Goal: Information Seeking & Learning: Understand process/instructions

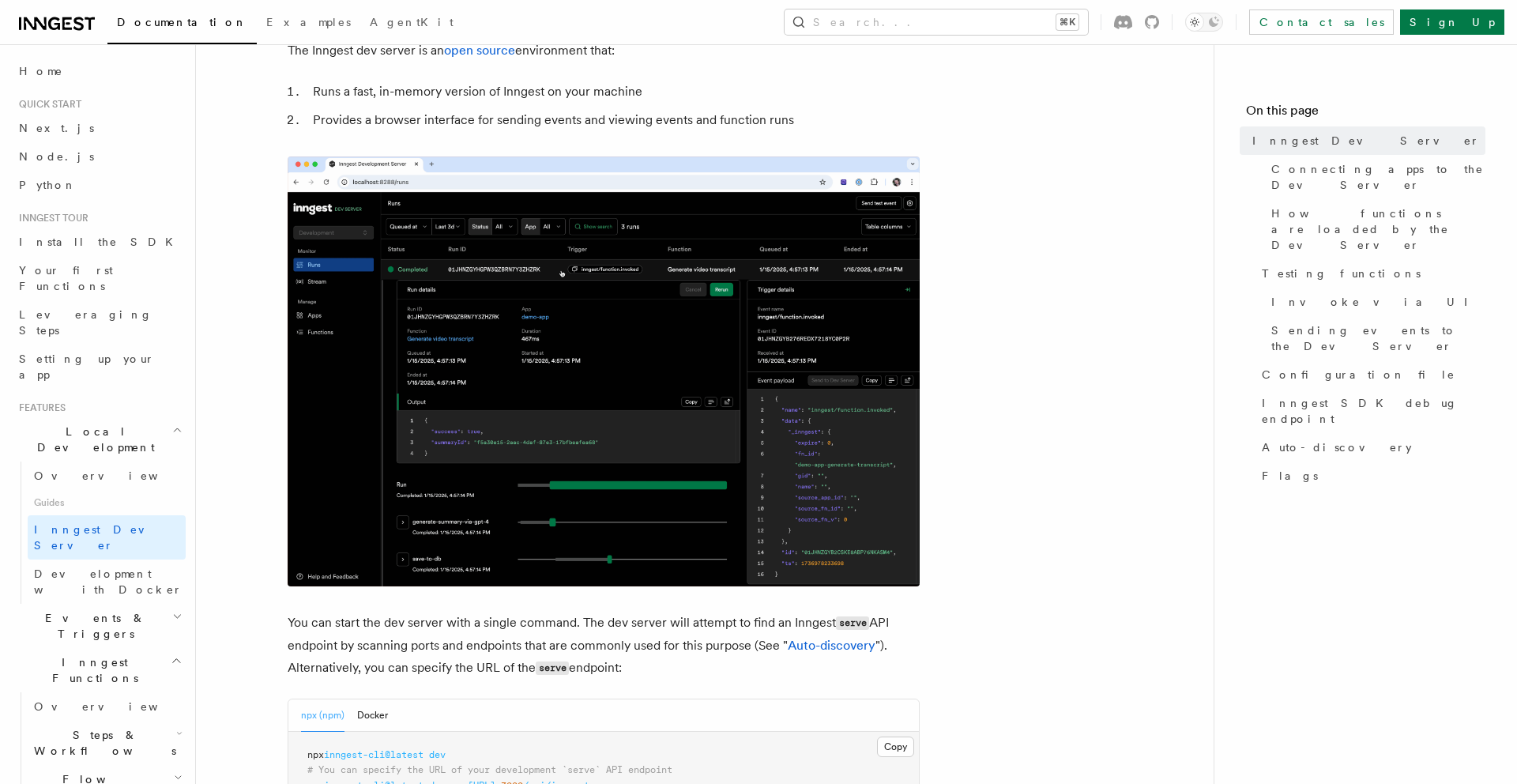
scroll to position [205, 0]
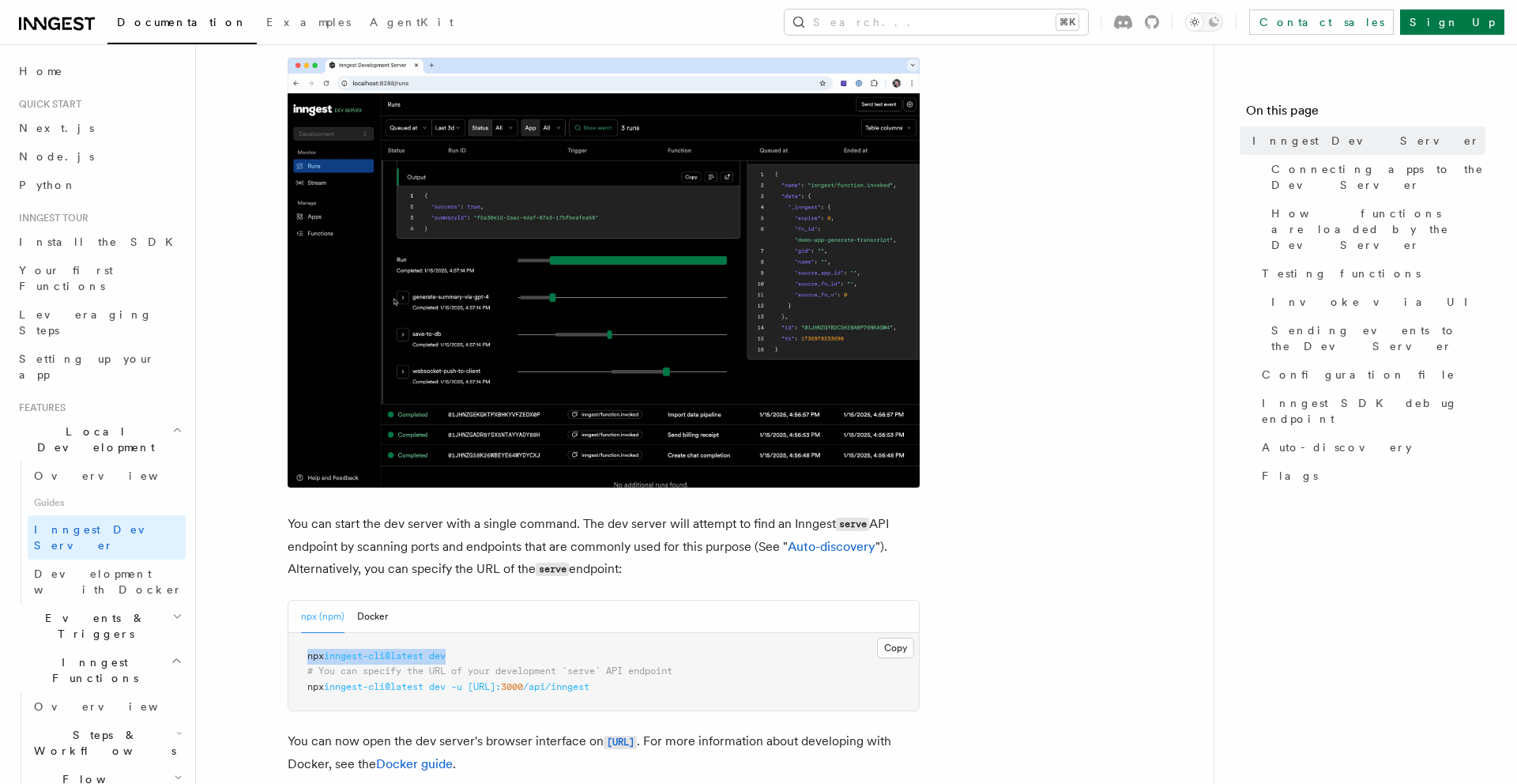
drag, startPoint x: 460, startPoint y: 655, endPoint x: 267, endPoint y: 654, distance: 193.0
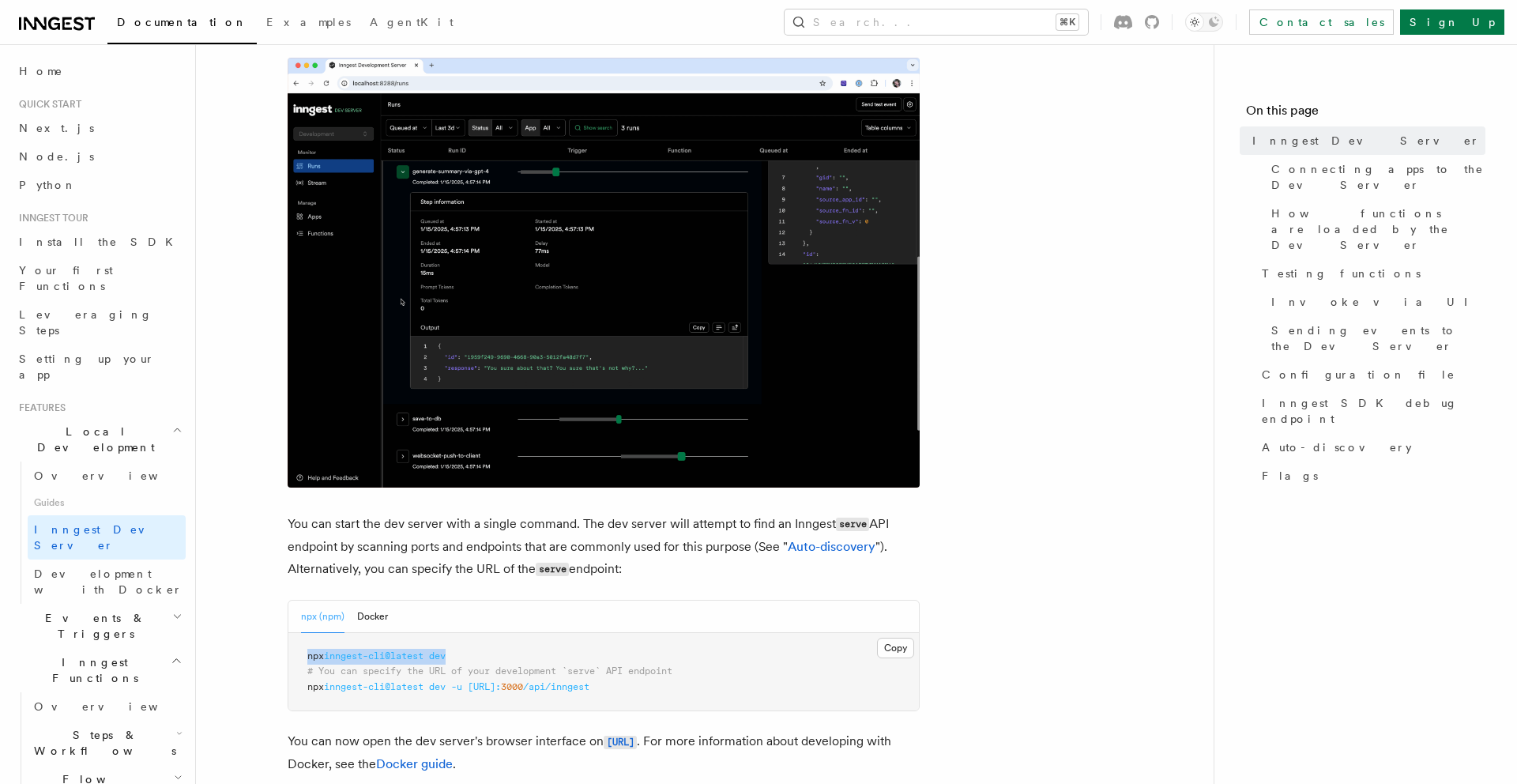
copy span "npx inngest-cli@latest dev"
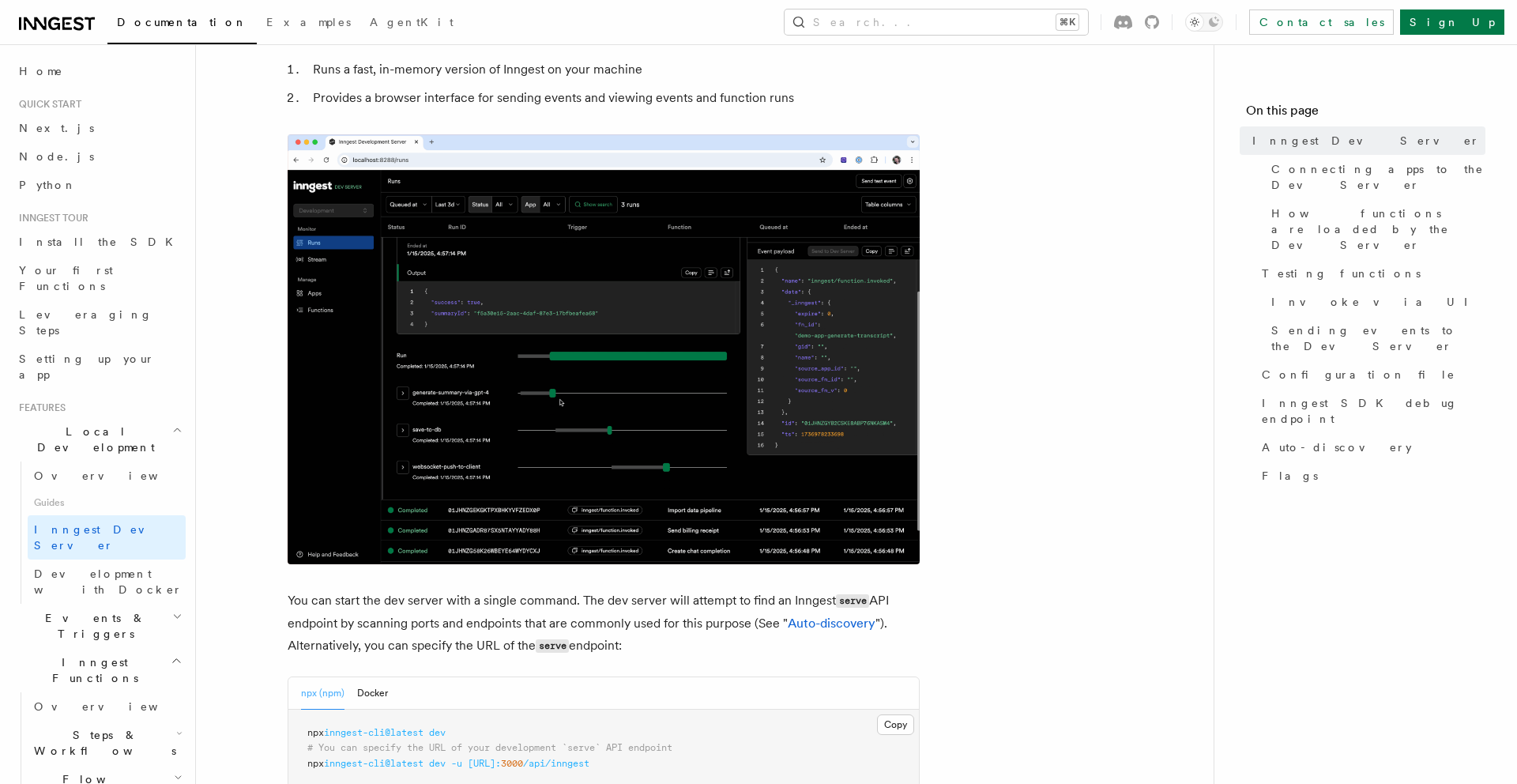
scroll to position [227, 0]
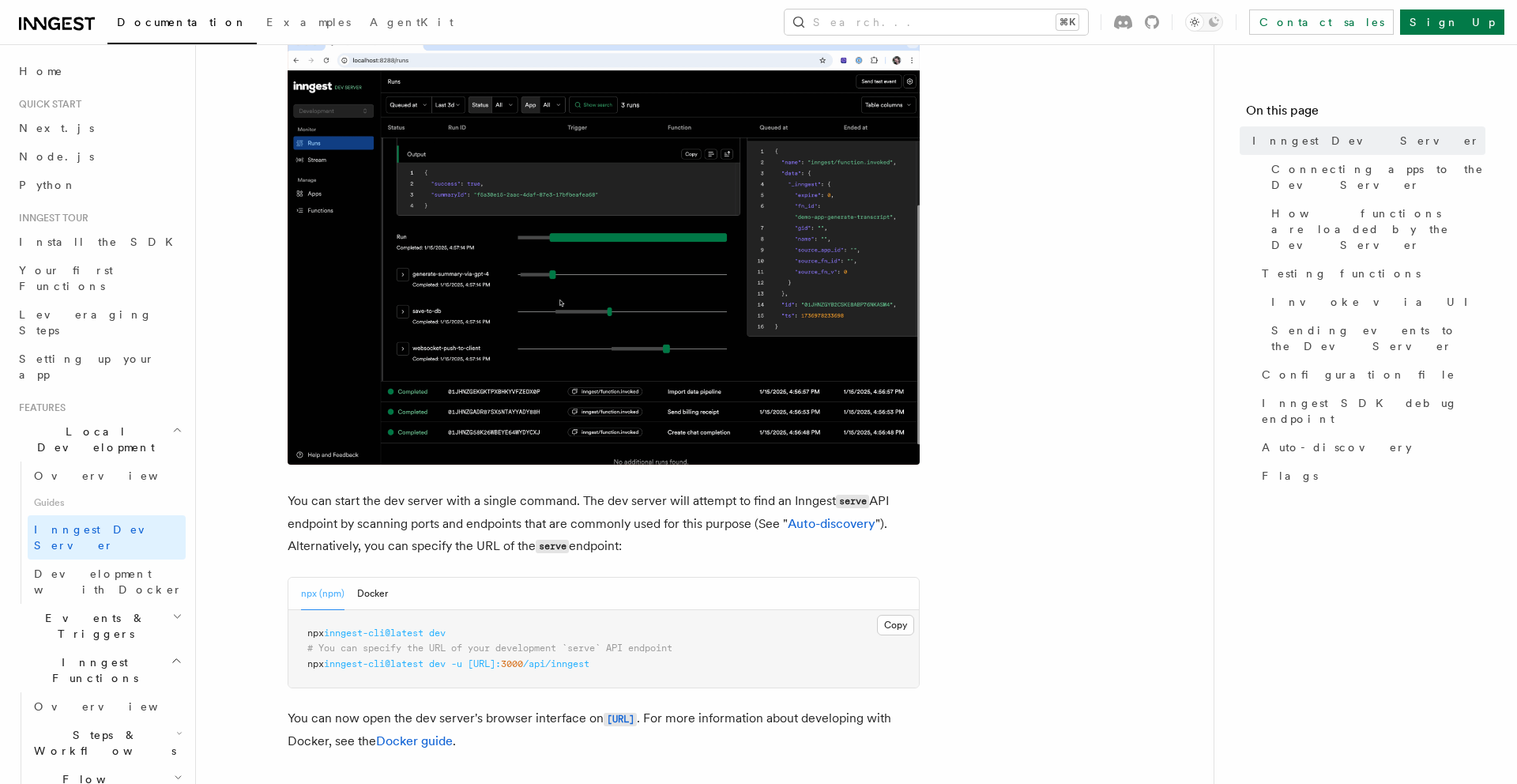
drag, startPoint x: 466, startPoint y: 625, endPoint x: 291, endPoint y: 626, distance: 175.0
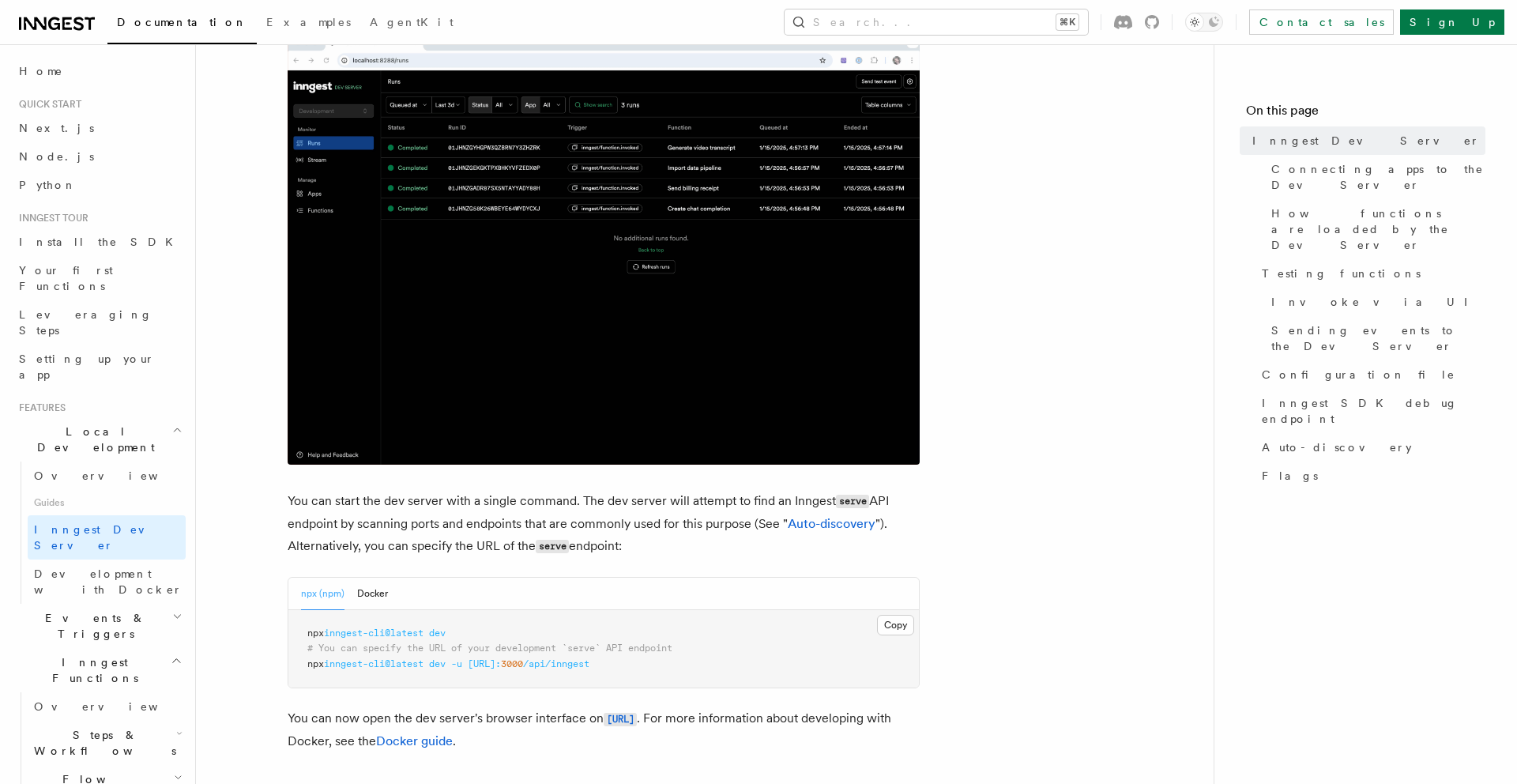
click at [289, 626] on pre "npx inngest-cli@latest dev # You can specify the URL of your development `serve…" at bounding box center [604, 649] width 630 height 78
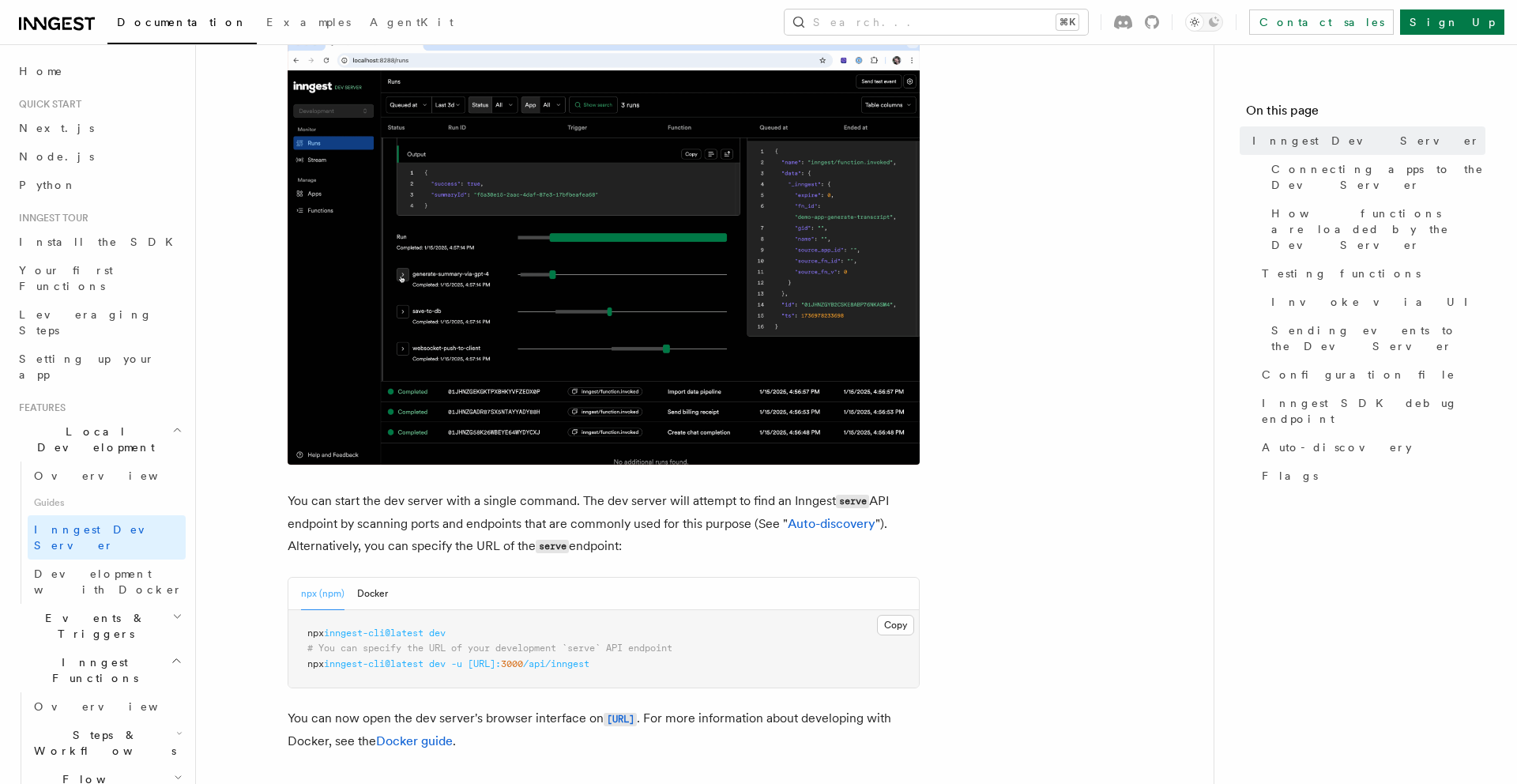
drag, startPoint x: 468, startPoint y: 625, endPoint x: 360, endPoint y: 630, distance: 108.1
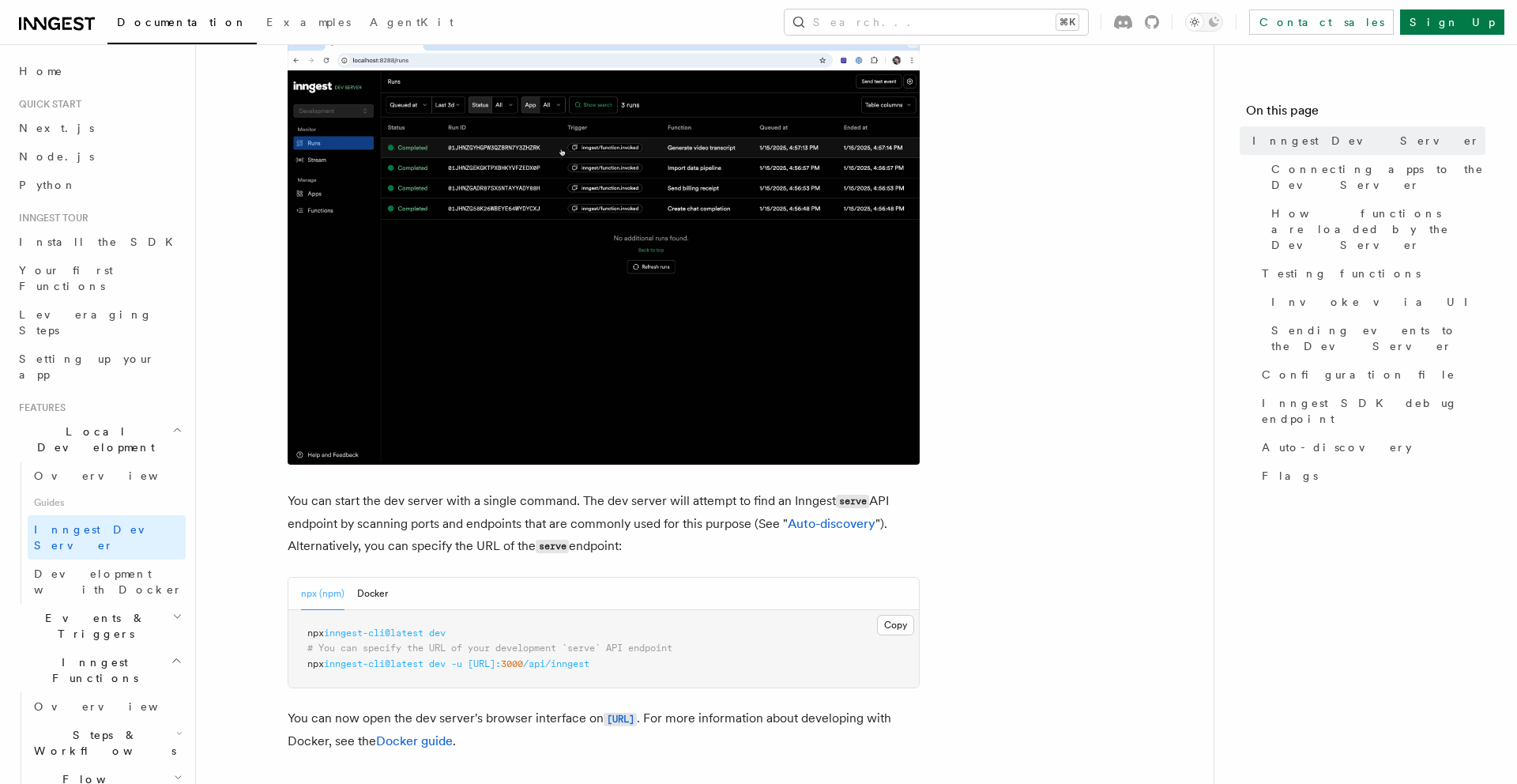
click at [360, 631] on pre "npx inngest-cli@latest dev # You can specify the URL of your development `serve…" at bounding box center [604, 649] width 630 height 78
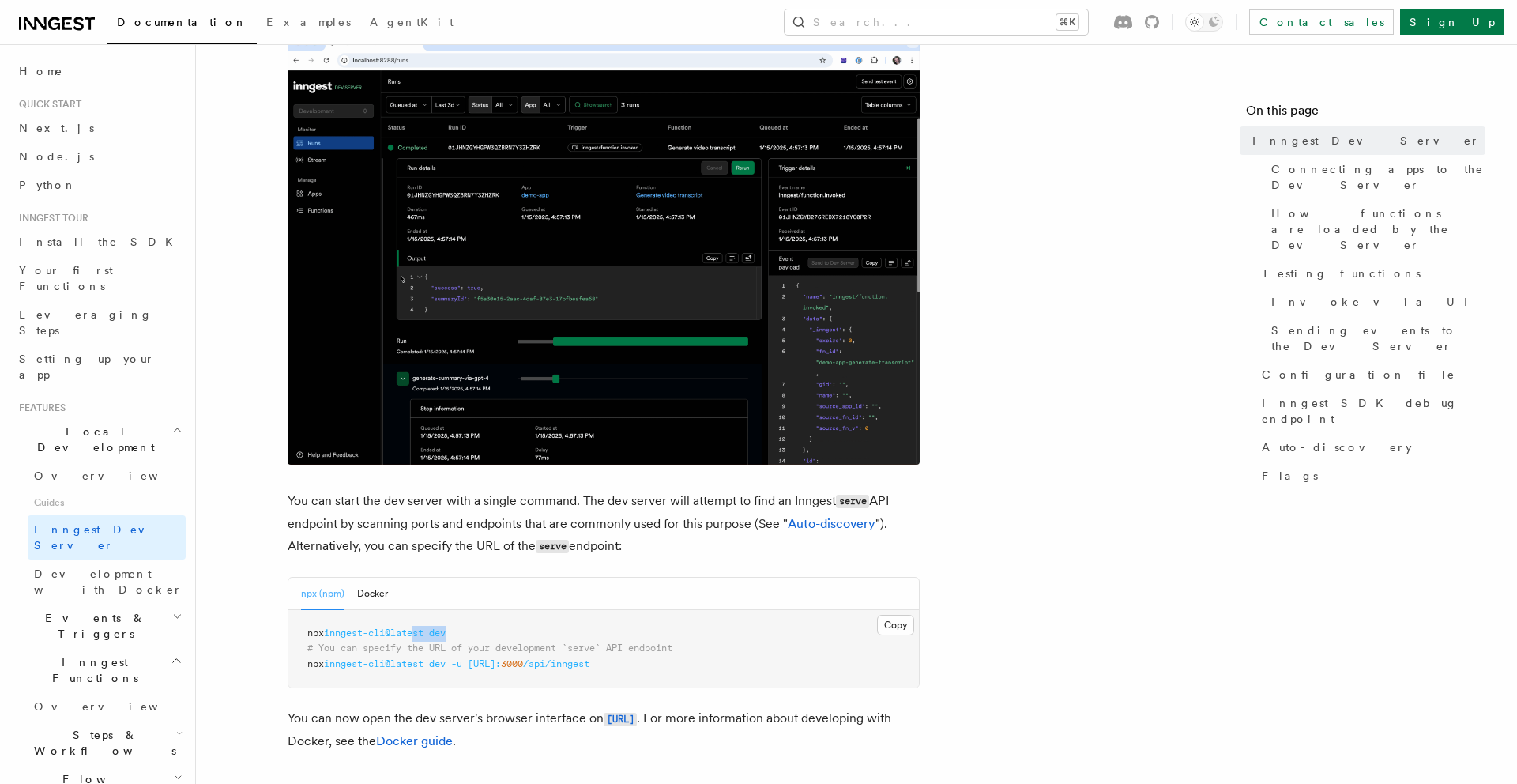
drag, startPoint x: 459, startPoint y: 627, endPoint x: 423, endPoint y: 628, distance: 36.0
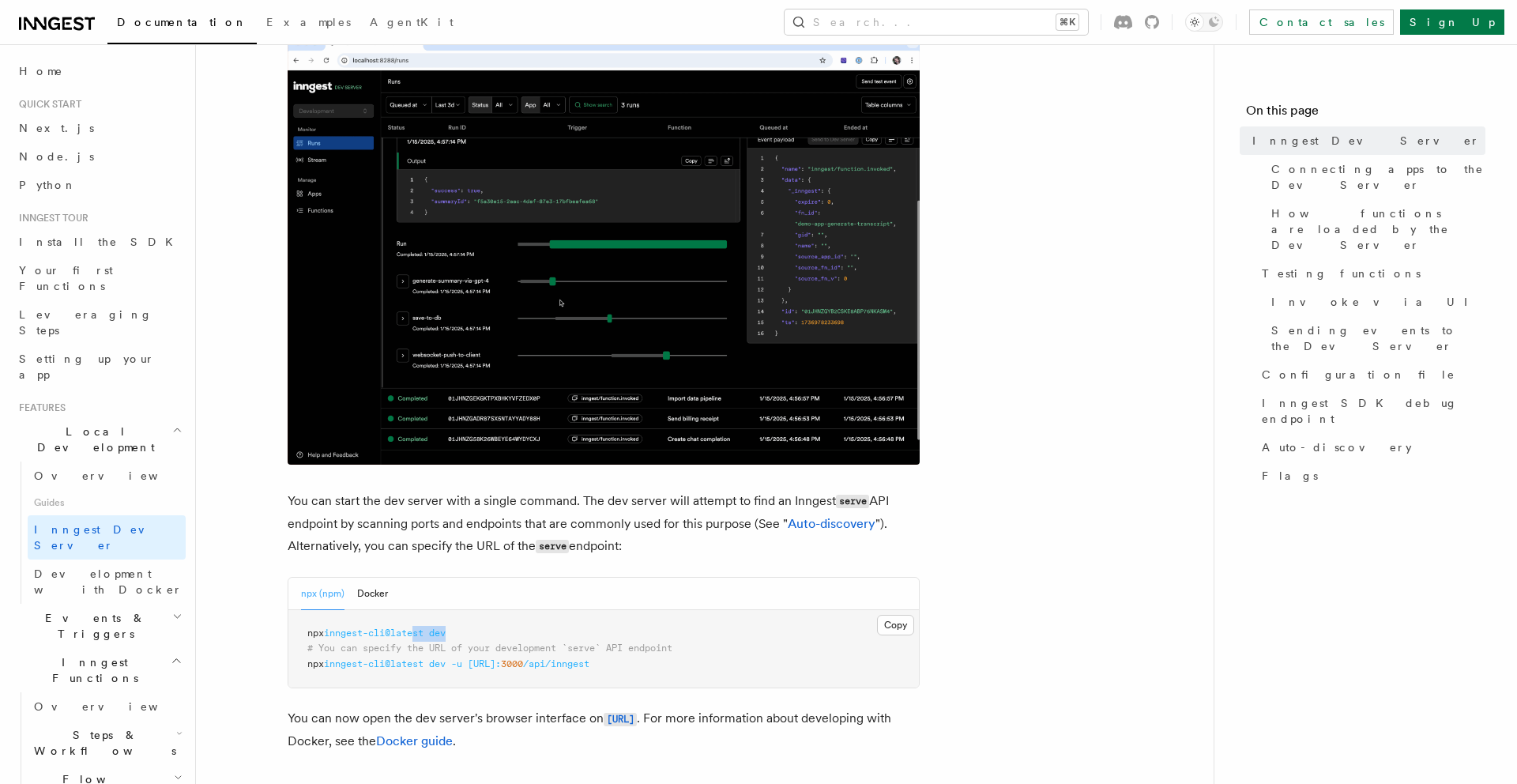
click at [423, 628] on pre "npx inngest-cli@latest dev # You can specify the URL of your development `serve…" at bounding box center [604, 649] width 630 height 78
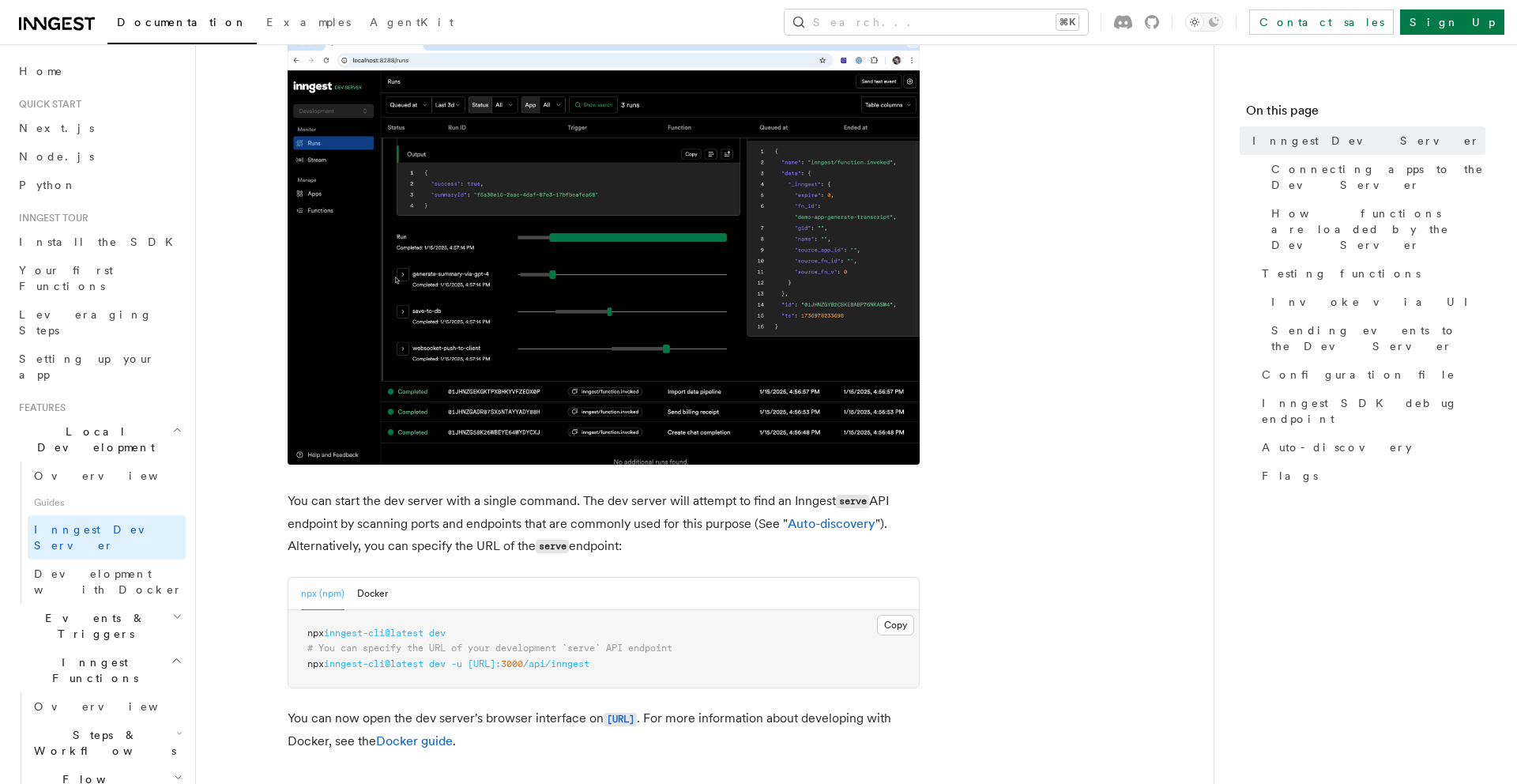
click at [461, 628] on pre "npx inngest-cli@latest dev # You can specify the URL of your development `serve…" at bounding box center [604, 649] width 630 height 78
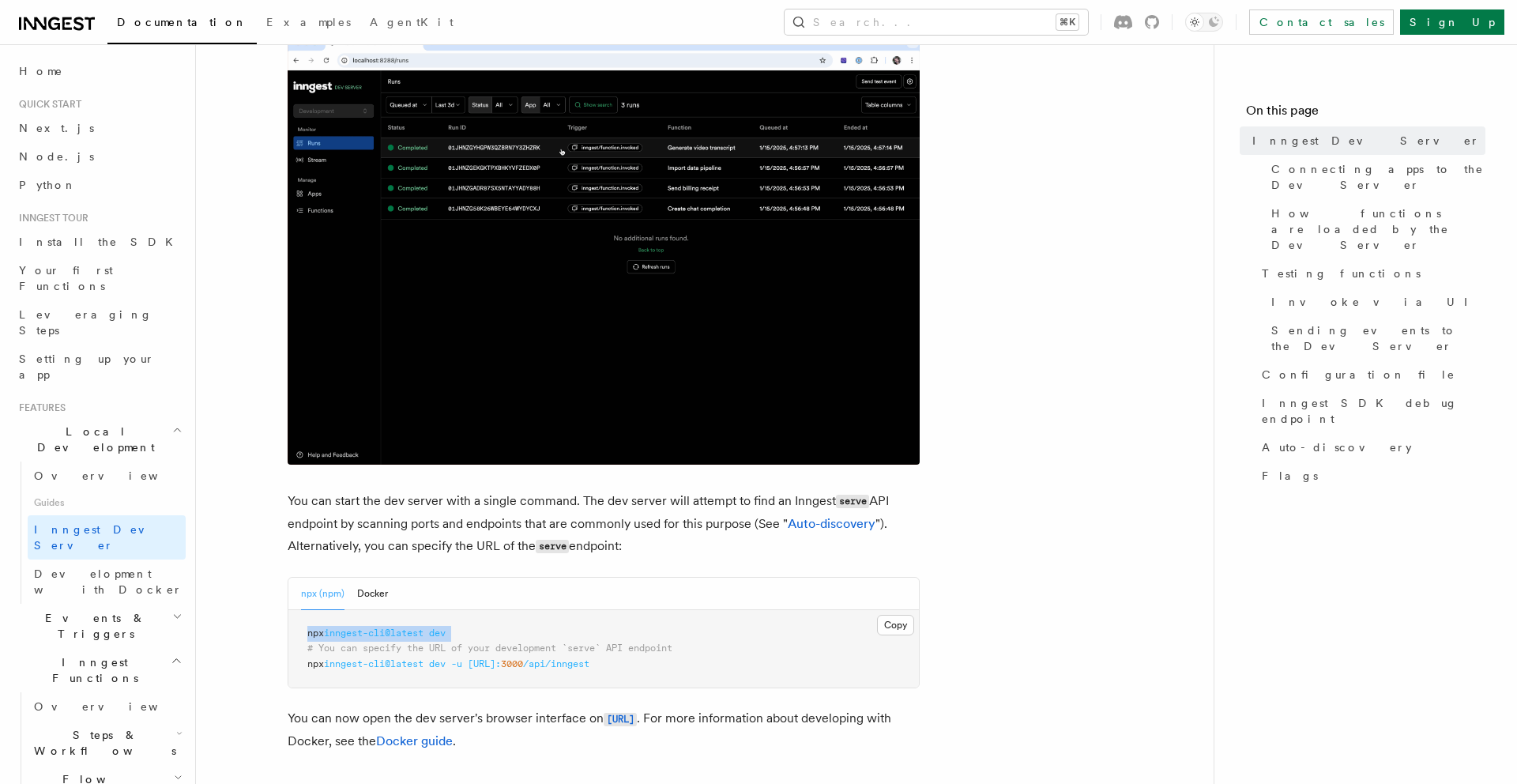
drag, startPoint x: 461, startPoint y: 628, endPoint x: 299, endPoint y: 637, distance: 162.2
click at [299, 637] on pre "npx inngest-cli@latest dev # You can specify the URL of your development `serve…" at bounding box center [604, 649] width 630 height 78
copy code "npx inngest-cli@latest dev"
